Goal: Check status: Check status

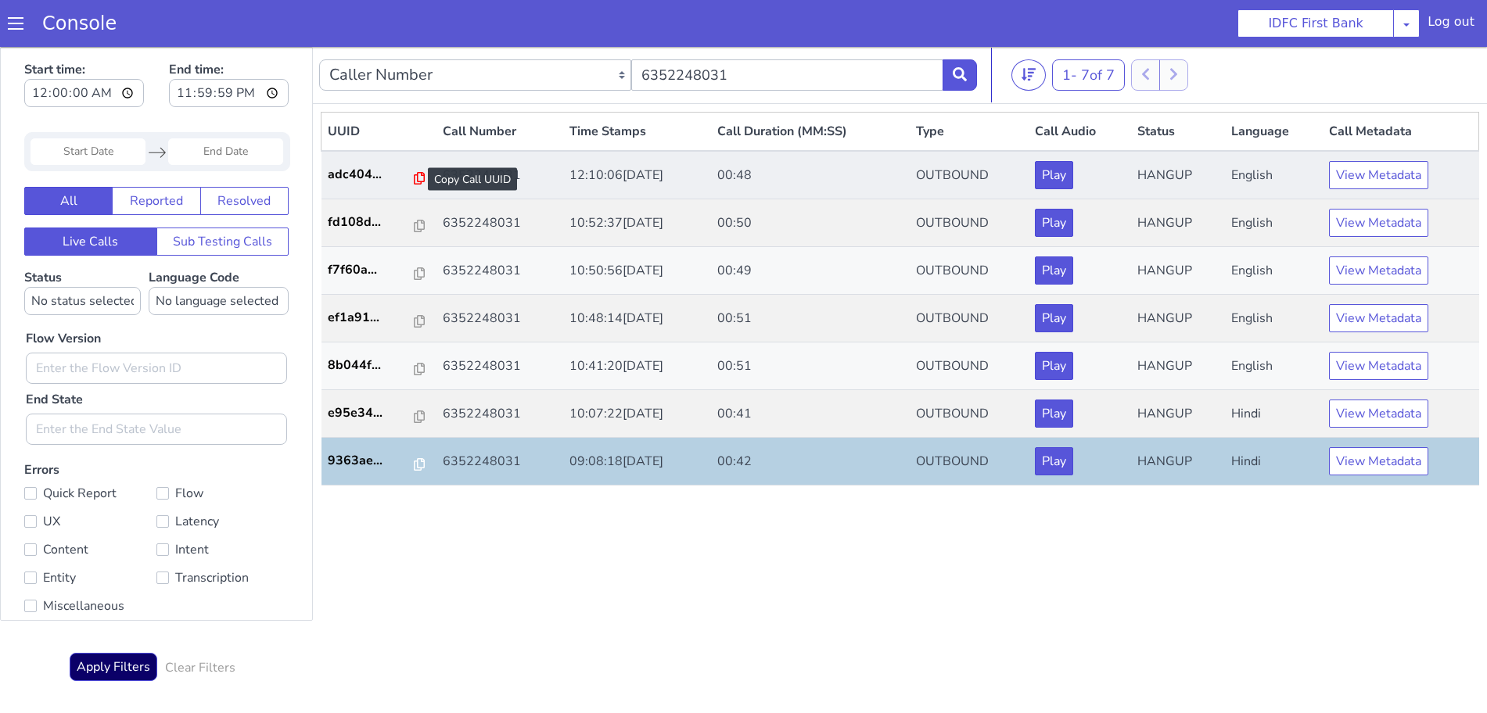
click at [414, 174] on icon at bounding box center [419, 178] width 11 height 13
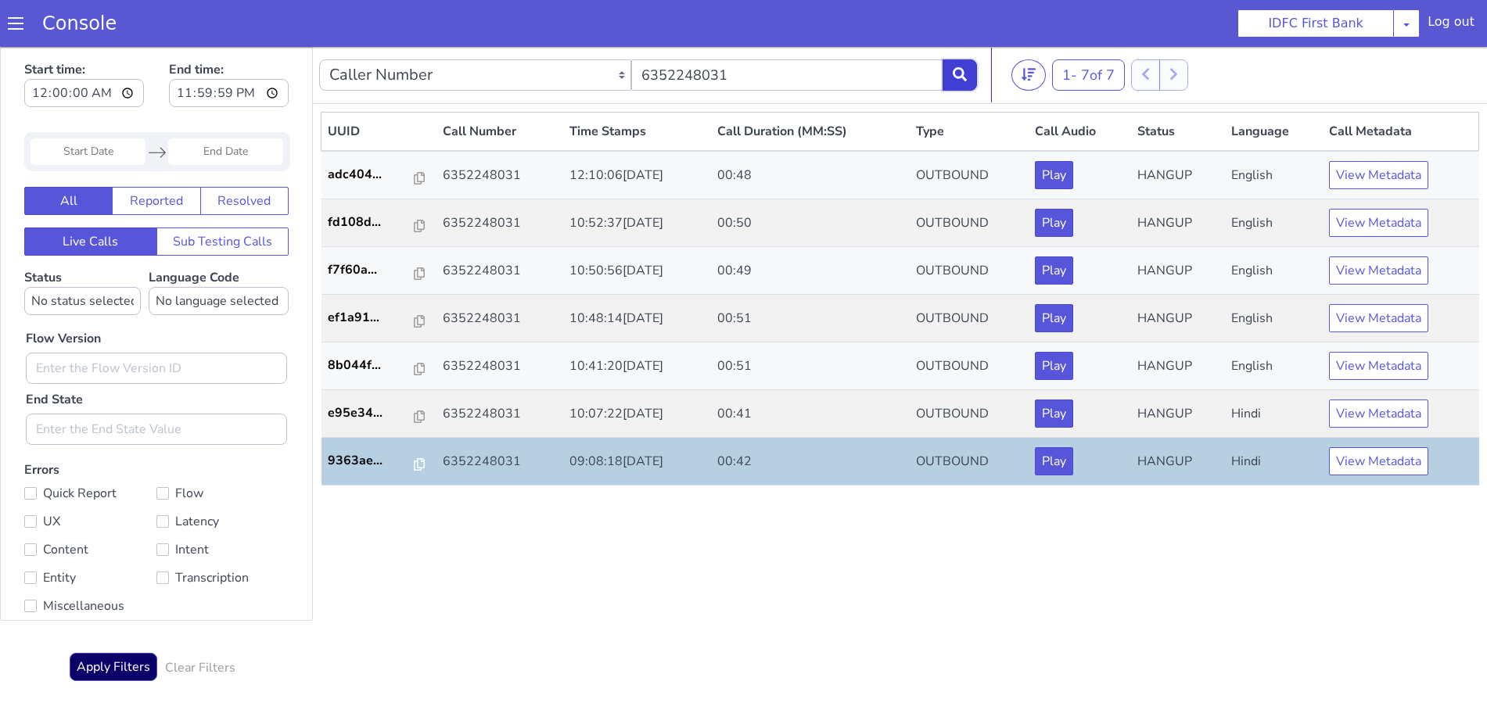
click at [968, 79] on button at bounding box center [959, 74] width 34 height 31
click at [955, 71] on icon at bounding box center [960, 74] width 14 height 14
click at [956, 76] on icon at bounding box center [960, 74] width 14 height 14
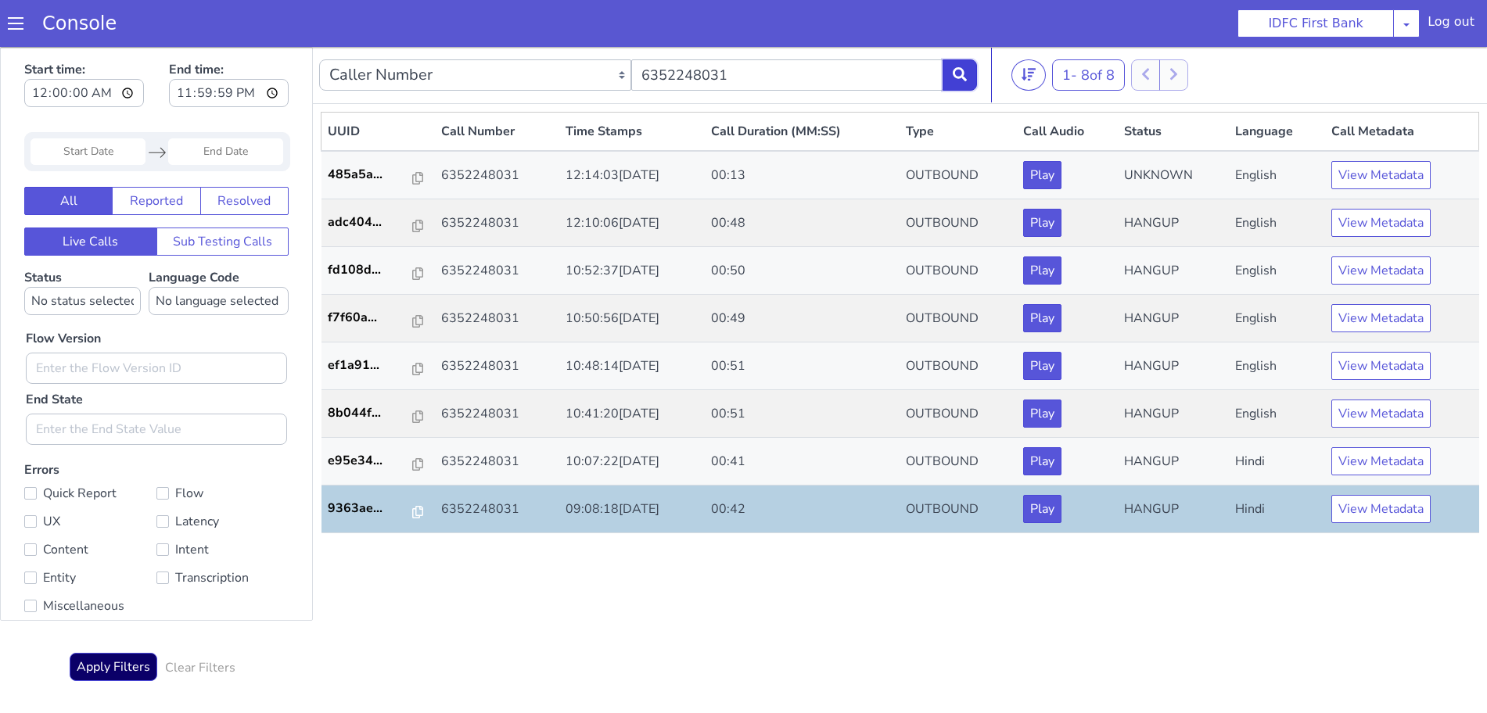
click at [960, 82] on button at bounding box center [959, 74] width 34 height 31
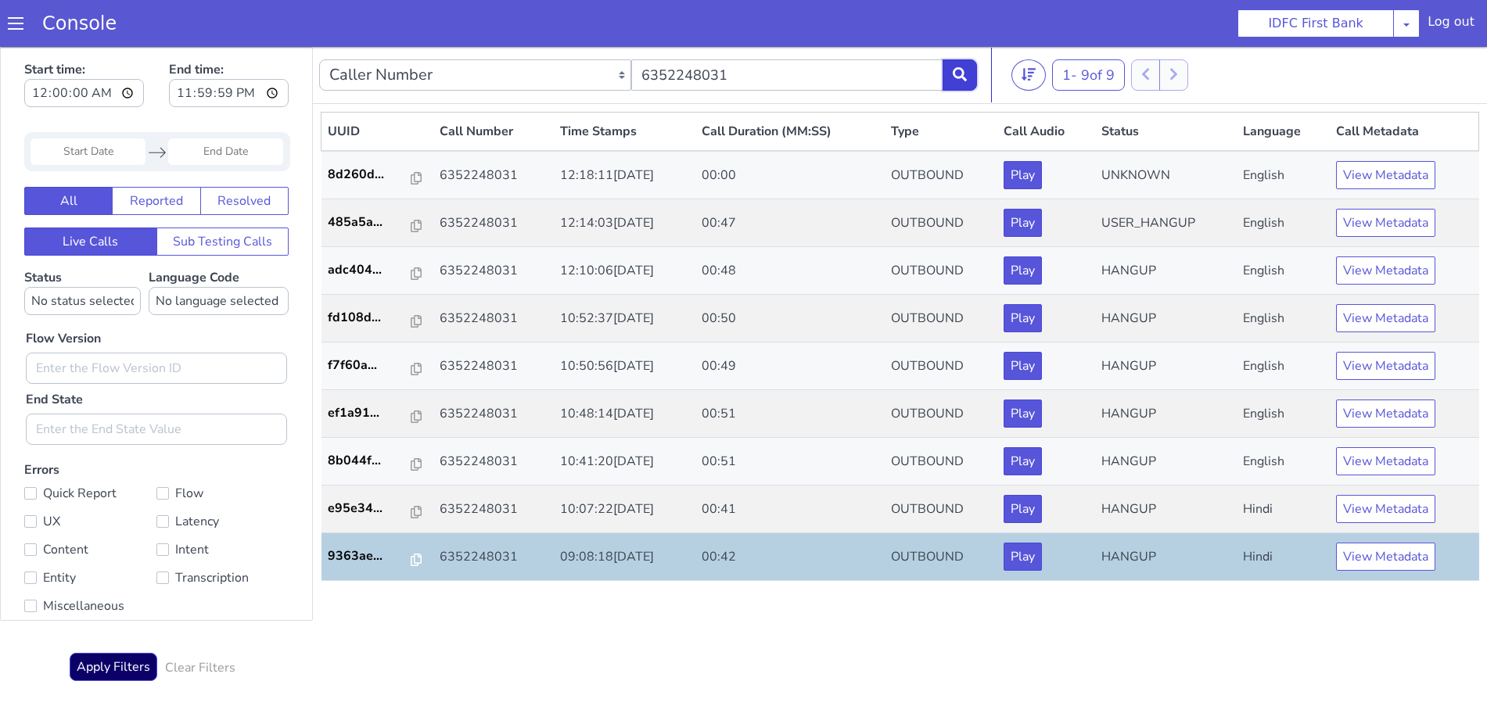
click at [967, 67] on icon at bounding box center [960, 74] width 14 height 14
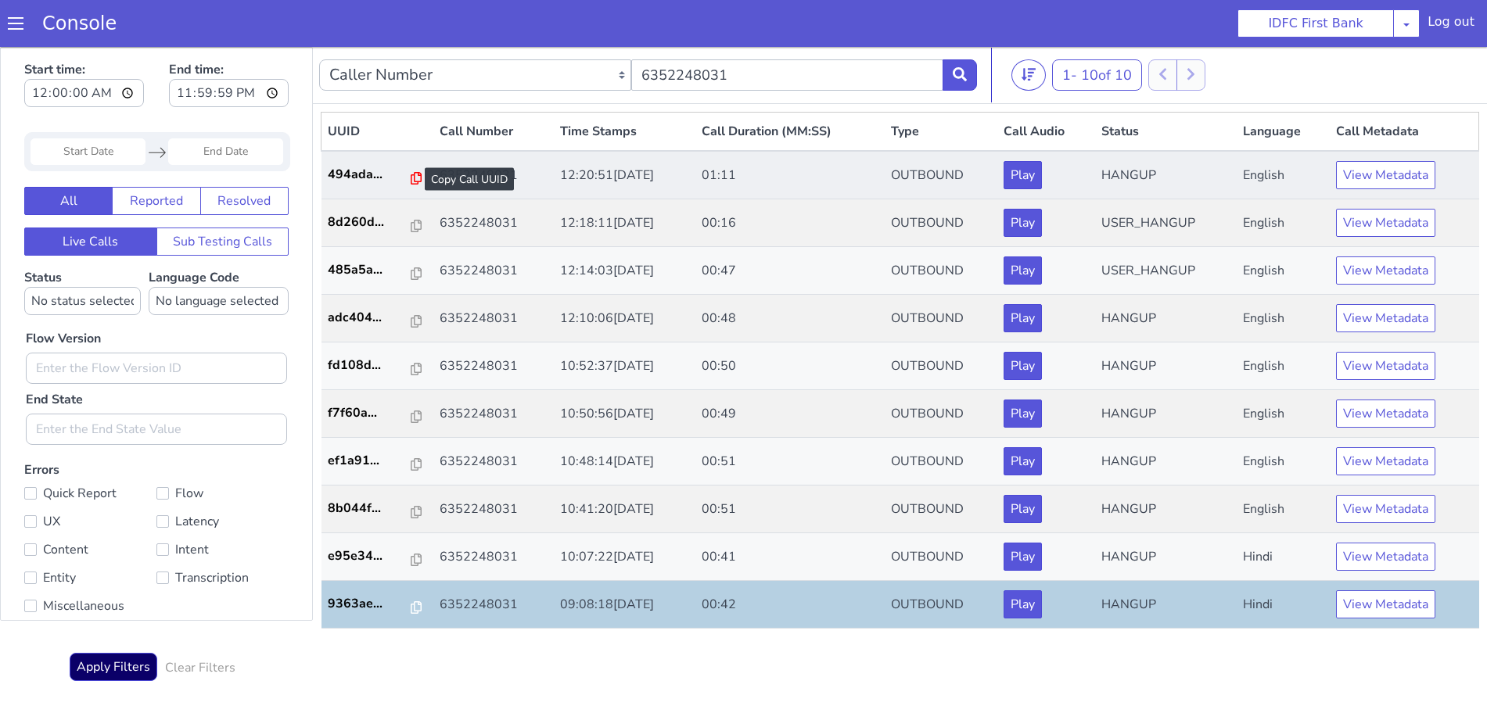
click at [411, 176] on icon at bounding box center [416, 178] width 11 height 13
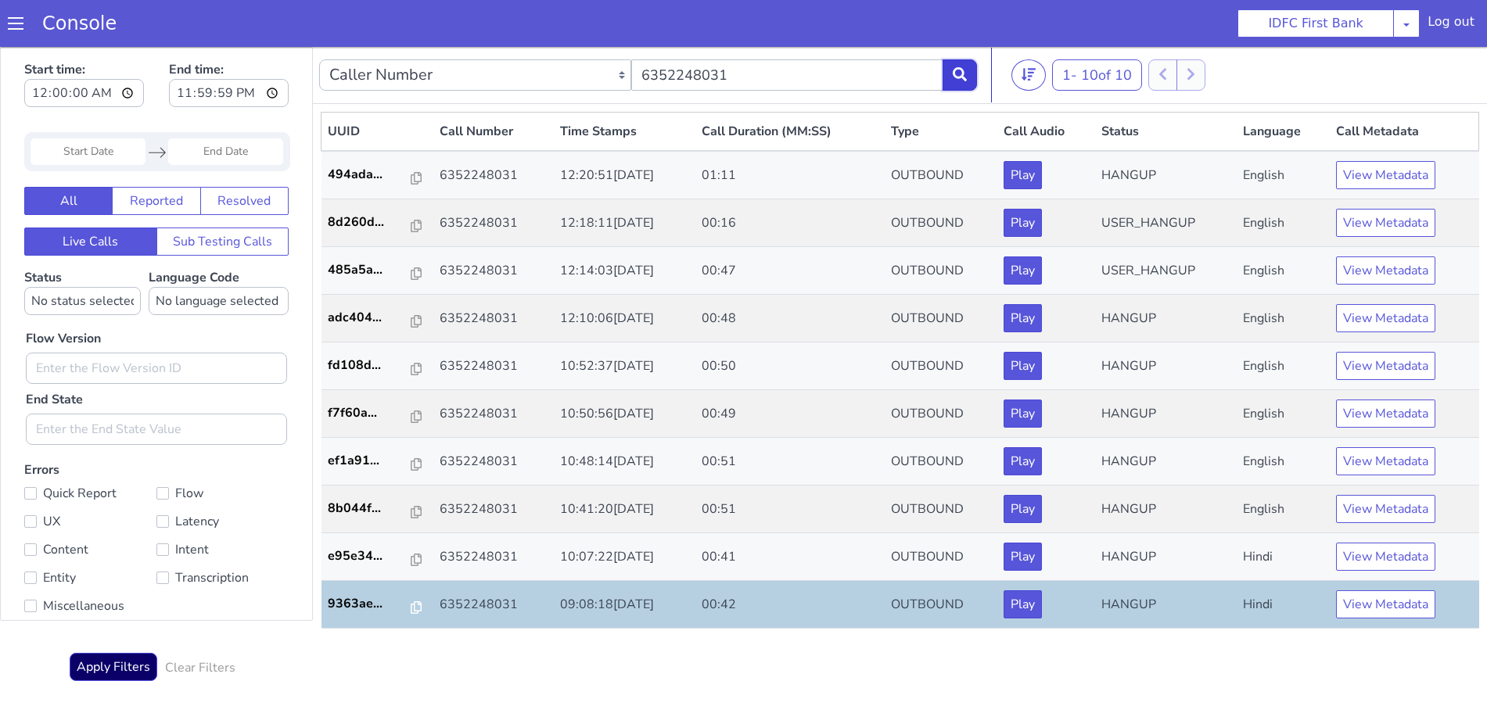
click at [947, 72] on button at bounding box center [959, 74] width 34 height 31
click at [957, 69] on icon at bounding box center [960, 74] width 14 height 14
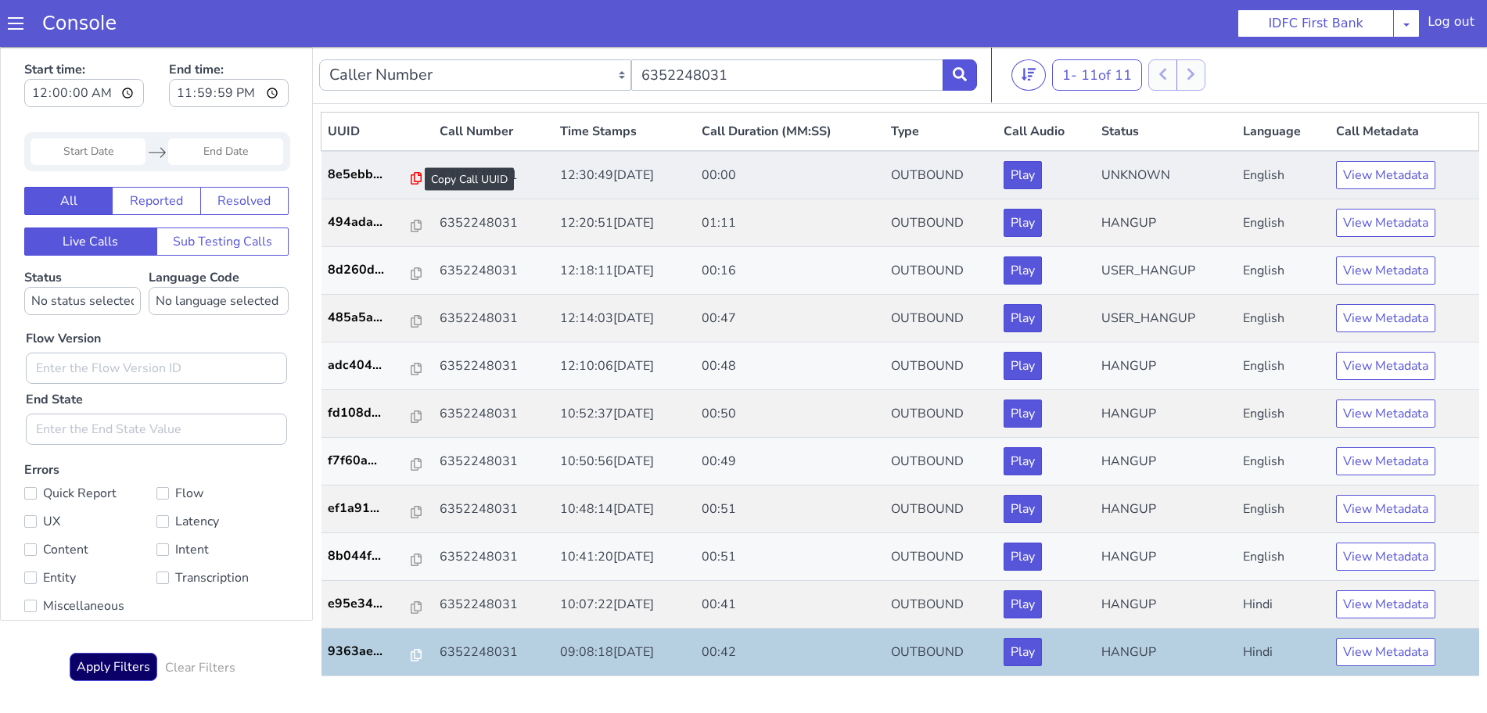
click at [411, 179] on icon at bounding box center [416, 178] width 11 height 13
